Goal: Transaction & Acquisition: Purchase product/service

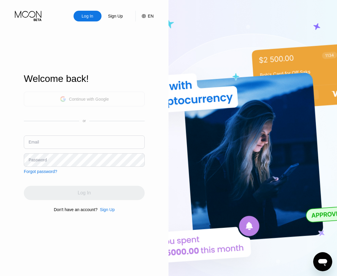
click at [97, 98] on div "Continue with Google" at bounding box center [89, 99] width 40 height 5
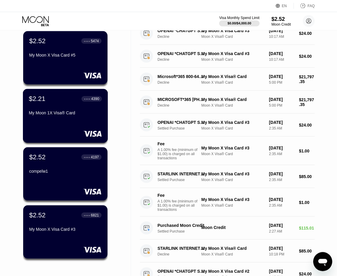
scroll to position [61, 0]
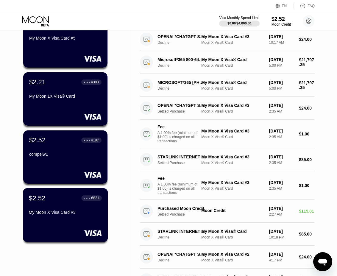
click at [72, 214] on div "My Moon X Visa Card #3" at bounding box center [65, 212] width 73 height 5
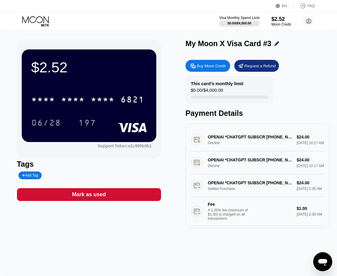
click at [183, 86] on div "$2.52 * * * * * * * * * * * * 6821 06/28 197 Support Token: a1c999b9b1 Tags Add…" at bounding box center [168, 133] width 303 height 188
click at [278, 19] on div "$2.52" at bounding box center [281, 19] width 20 height 6
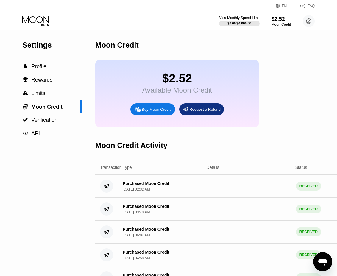
click at [154, 111] on div "Buy Moon Credit" at bounding box center [156, 109] width 29 height 5
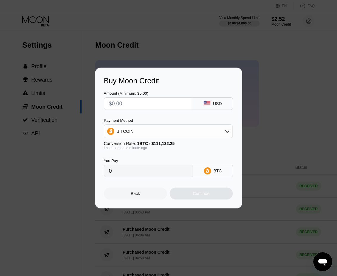
click at [165, 123] on div "Payment Method BITCOIN" at bounding box center [168, 128] width 129 height 20
click at [166, 128] on div "BITCOIN" at bounding box center [168, 131] width 128 height 12
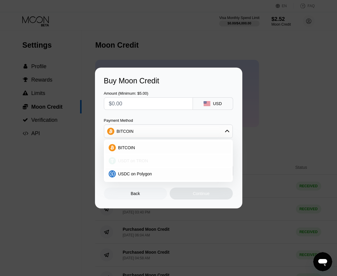
click at [154, 160] on div "USDT on TRON" at bounding box center [172, 160] width 112 height 5
type input "0.00"
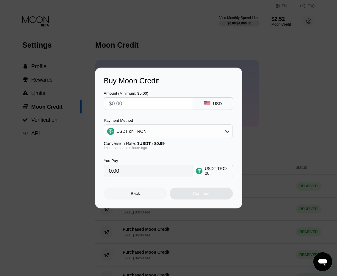
click at [161, 171] on input "0.00" at bounding box center [148, 171] width 79 height 12
click at [160, 105] on input "text" at bounding box center [148, 104] width 79 height 12
type input "$1"
type input "1.01"
type input "$10"
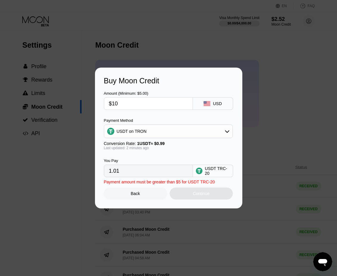
type input "10.10"
type input "$100"
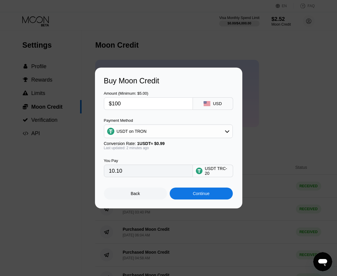
type input "101.01"
click at [170, 149] on div "Last updated: 2 minutes ago" at bounding box center [168, 148] width 129 height 4
click at [147, 101] on input "$100" at bounding box center [148, 104] width 79 height 12
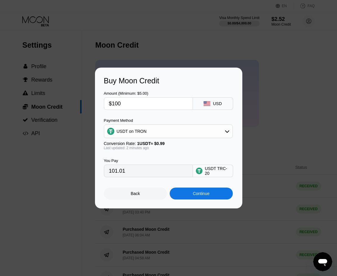
click at [147, 101] on input "$100" at bounding box center [148, 104] width 79 height 12
type input "$3"
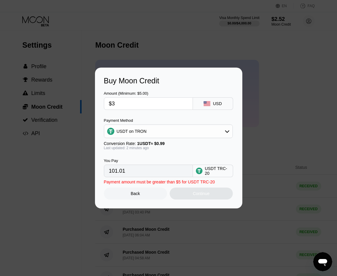
type input "3.03"
type input "0.00"
type input "$40"
type input "40.40"
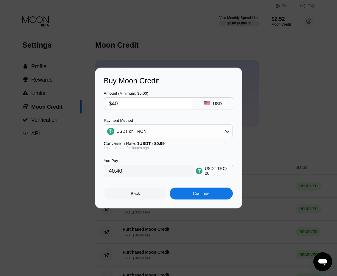
type input "$40"
click at [189, 199] on div "Continue" at bounding box center [201, 194] width 63 height 12
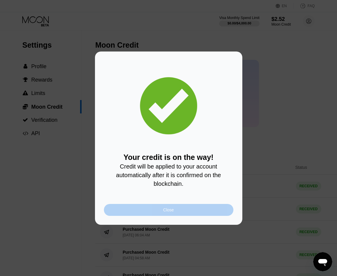
click at [174, 216] on div "Close" at bounding box center [169, 210] width 130 height 12
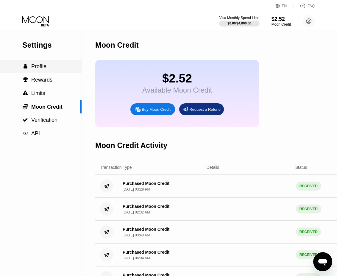
click at [39, 64] on div " Profile" at bounding box center [41, 66] width 82 height 13
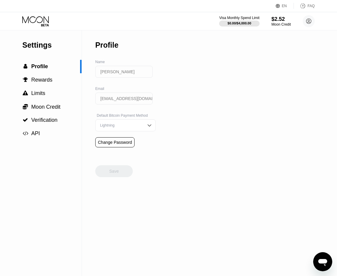
click at [33, 20] on icon at bounding box center [36, 21] width 28 height 10
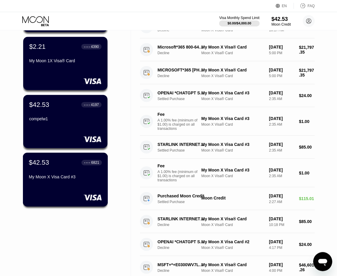
scroll to position [91, 0]
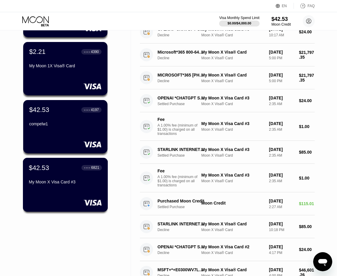
click at [82, 180] on div "$42.53 ● ● ● ● 6821 My Moon X Visa Card #3" at bounding box center [65, 175] width 73 height 23
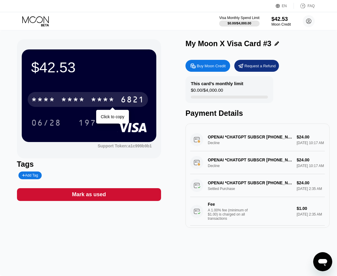
click at [85, 105] on div "* * * *" at bounding box center [73, 101] width 24 height 10
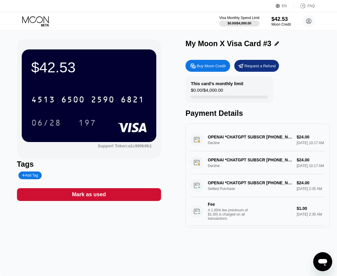
click at [93, 121] on div "197" at bounding box center [87, 124] width 18 height 10
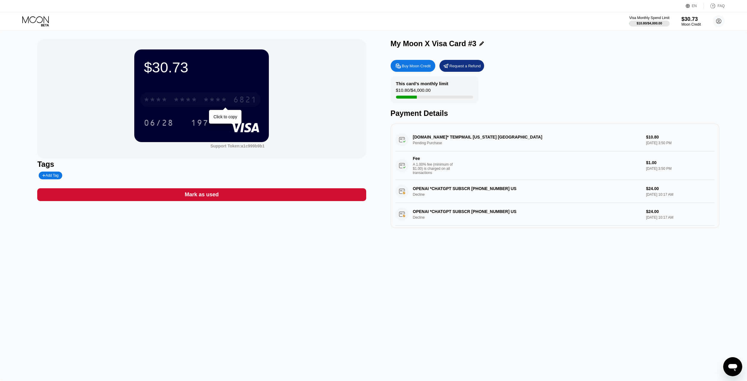
click at [211, 101] on div "* * * *" at bounding box center [215, 101] width 24 height 10
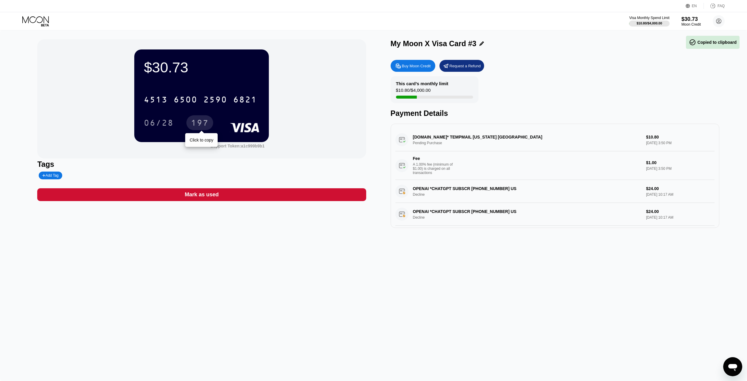
drag, startPoint x: 194, startPoint y: 121, endPoint x: 274, endPoint y: 48, distance: 108.7
click at [194, 121] on div "197" at bounding box center [200, 124] width 18 height 10
